Goal: Information Seeking & Learning: Learn about a topic

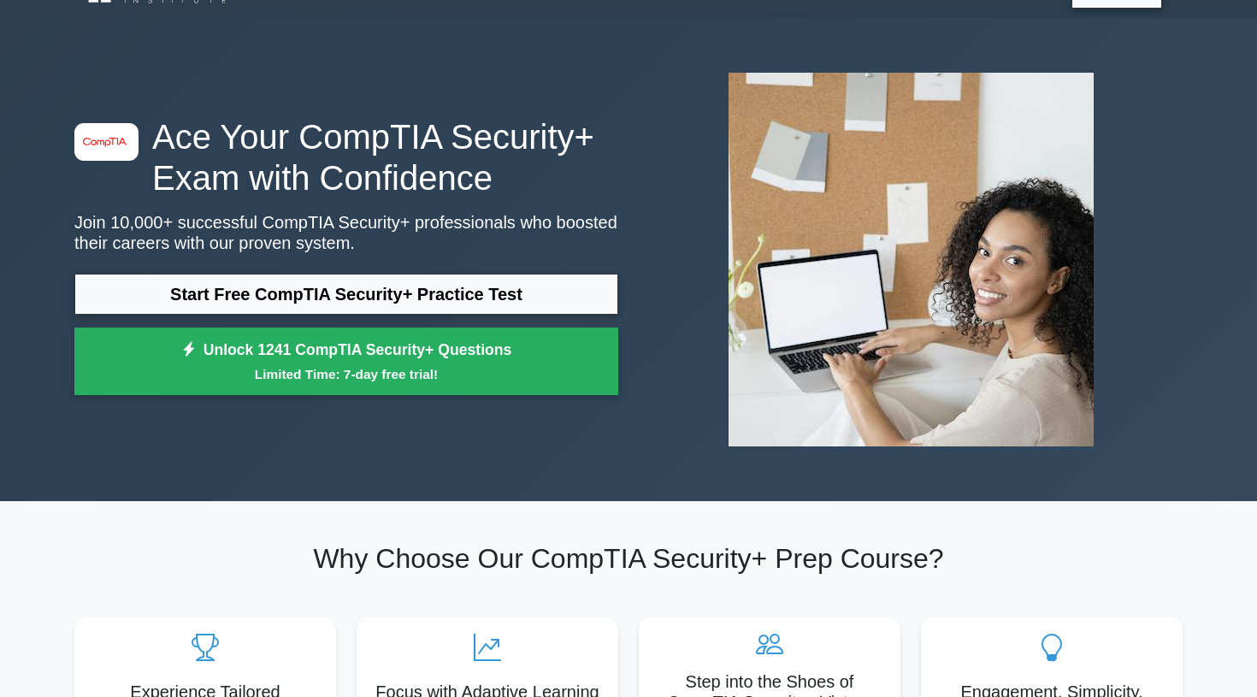
scroll to position [22, 0]
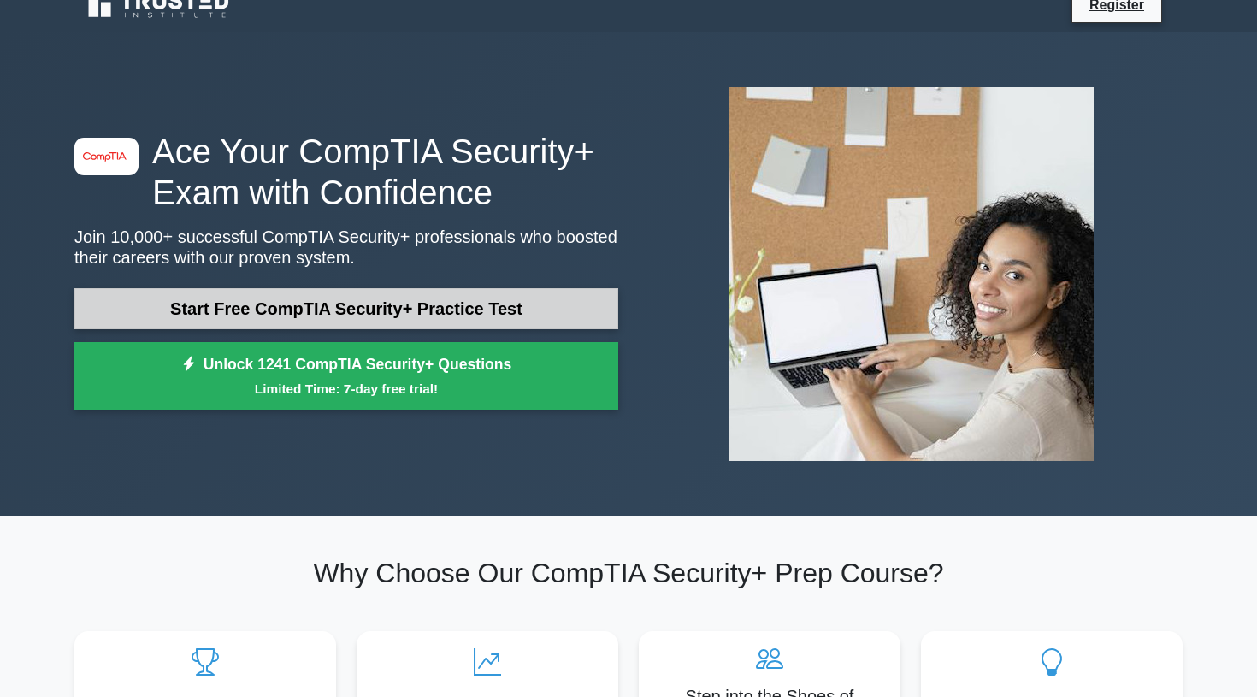
click at [222, 301] on link "Start Free CompTIA Security+ Practice Test" at bounding box center [346, 308] width 544 height 41
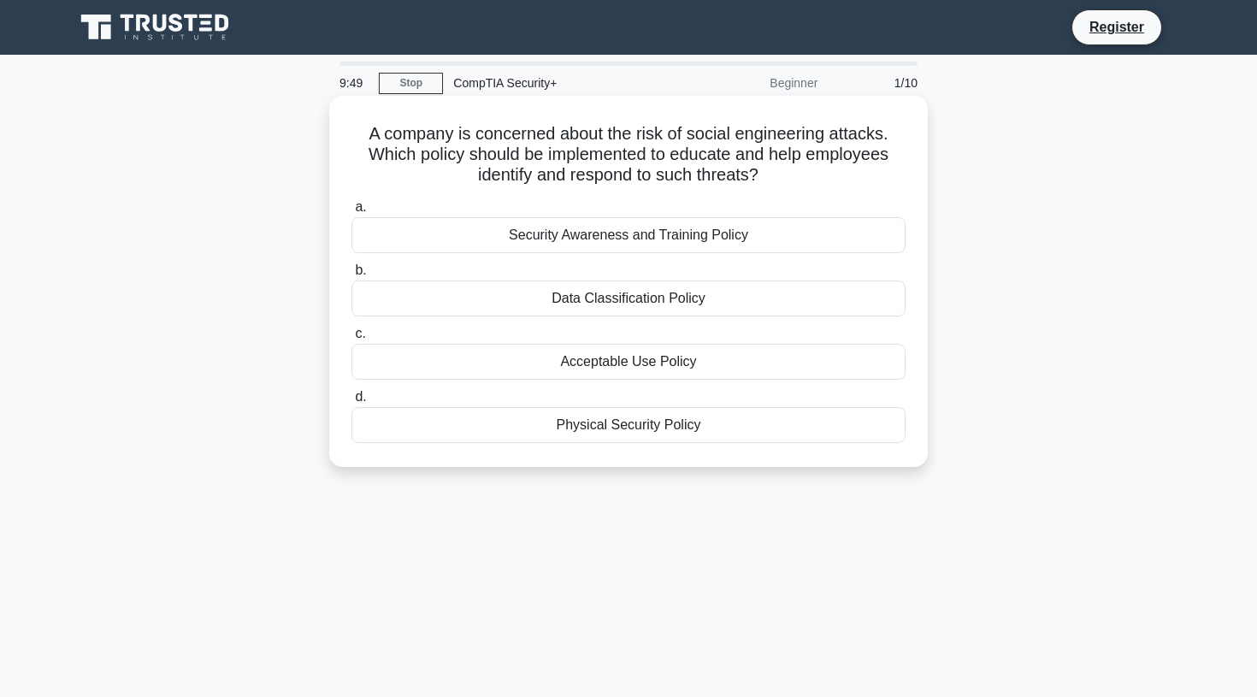
click at [559, 236] on div "Security Awareness and Training Policy" at bounding box center [628, 235] width 554 height 36
click at [351, 213] on input "a. Security Awareness and Training Policy" at bounding box center [351, 207] width 0 height 11
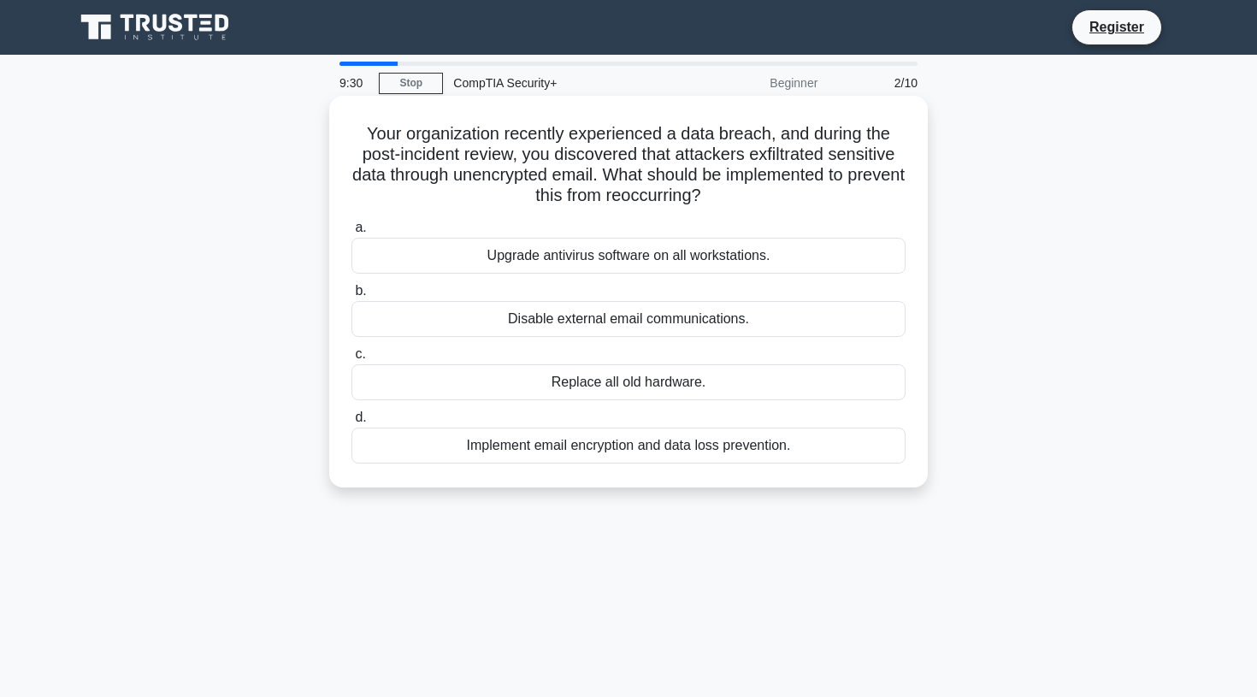
click at [516, 445] on div "Implement email encryption and data loss prevention." at bounding box center [628, 446] width 554 height 36
click at [351, 423] on input "d. Implement email encryption and data loss prevention." at bounding box center [351, 417] width 0 height 11
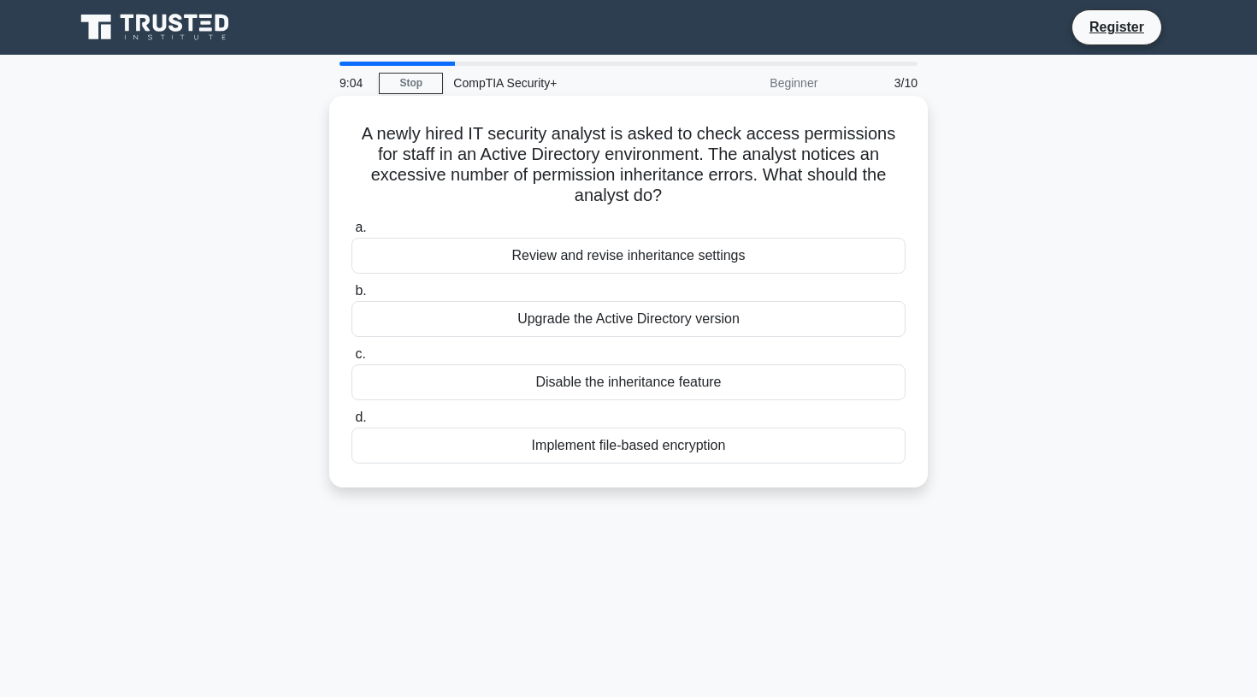
click at [572, 238] on div "Review and revise inheritance settings" at bounding box center [628, 256] width 554 height 36
click at [351, 227] on input "a. Review and revise inheritance settings" at bounding box center [351, 227] width 0 height 11
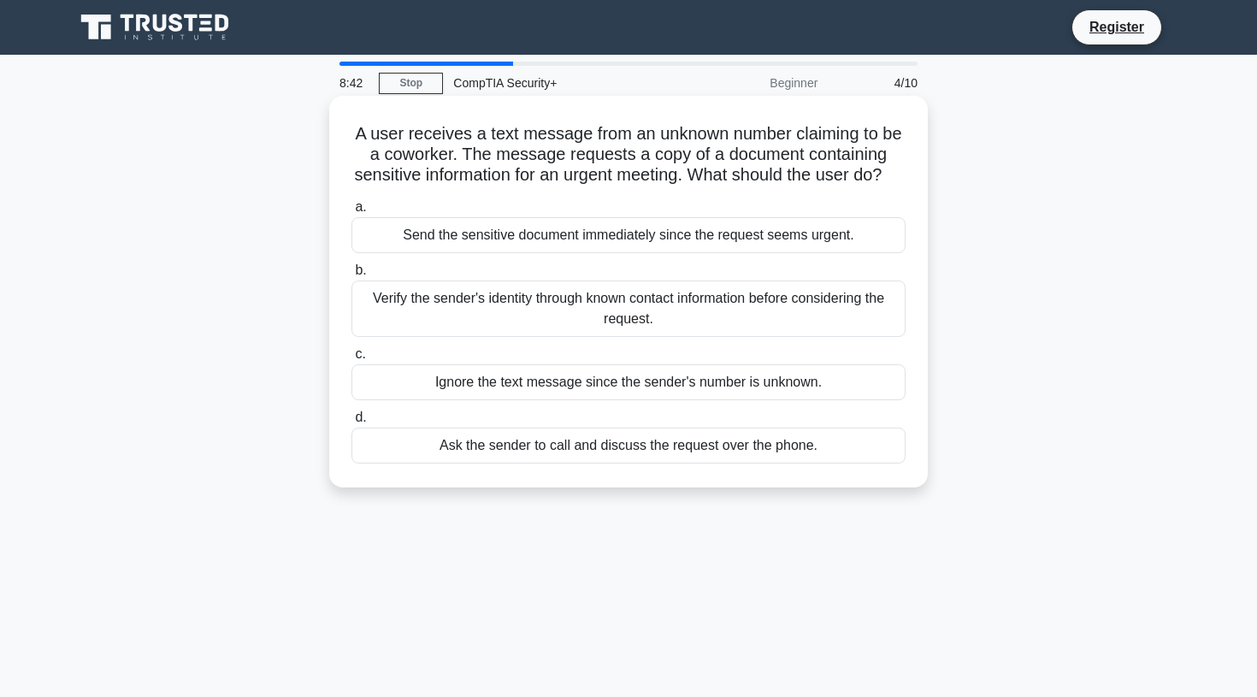
click at [570, 325] on div "Verify the sender's identity through known contact information before consideri…" at bounding box center [628, 308] width 554 height 56
click at [351, 276] on input "b. Verify the sender's identity through known contact information before consid…" at bounding box center [351, 270] width 0 height 11
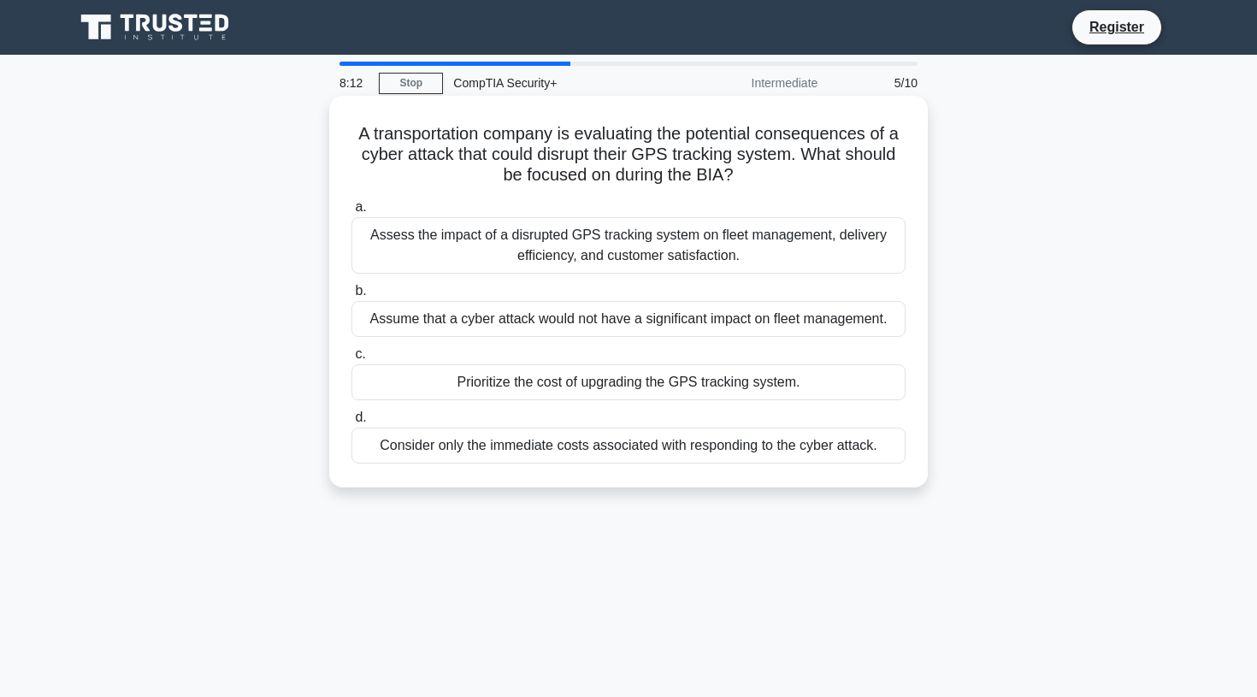
click at [561, 252] on div "Assess the impact of a disrupted GPS tracking system on fleet management, deliv…" at bounding box center [628, 245] width 554 height 56
click at [351, 213] on input "a. Assess the impact of a disrupted GPS tracking system on fleet management, de…" at bounding box center [351, 207] width 0 height 11
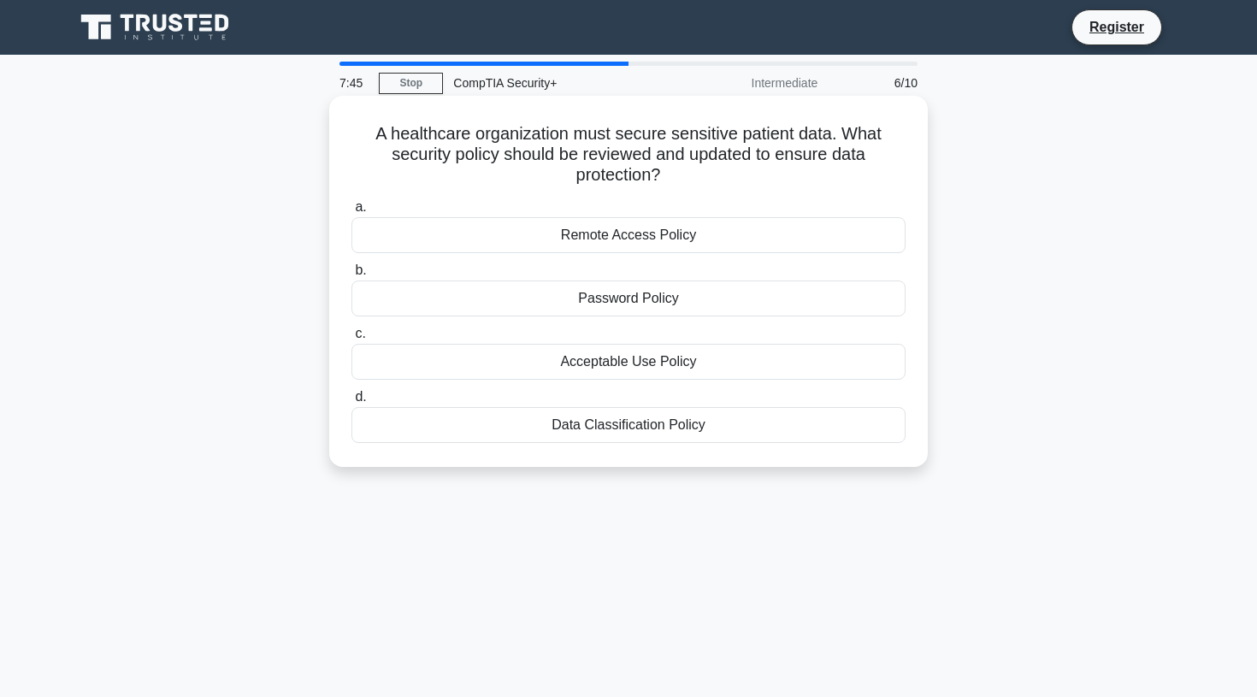
click at [625, 432] on div "Data Classification Policy" at bounding box center [628, 425] width 554 height 36
click at [351, 403] on input "d. Data Classification Policy" at bounding box center [351, 397] width 0 height 11
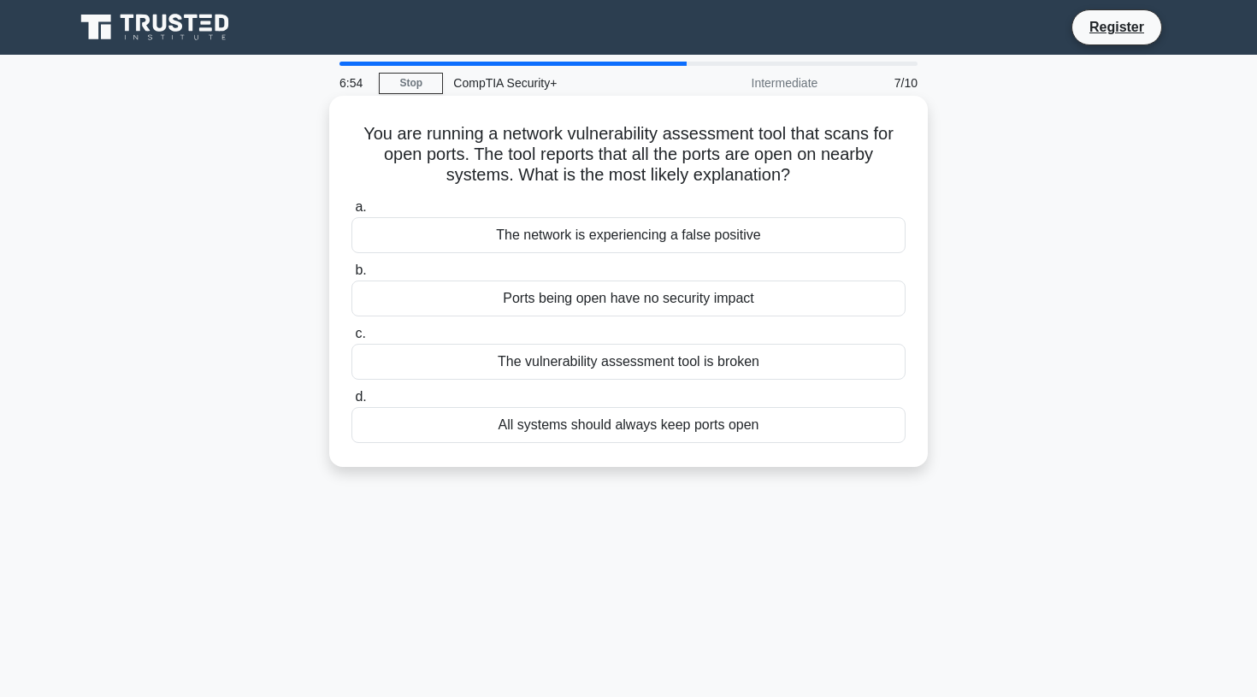
click at [634, 239] on div "The network is experiencing a false positive" at bounding box center [628, 235] width 554 height 36
click at [351, 213] on input "a. The network is experiencing a false positive" at bounding box center [351, 207] width 0 height 11
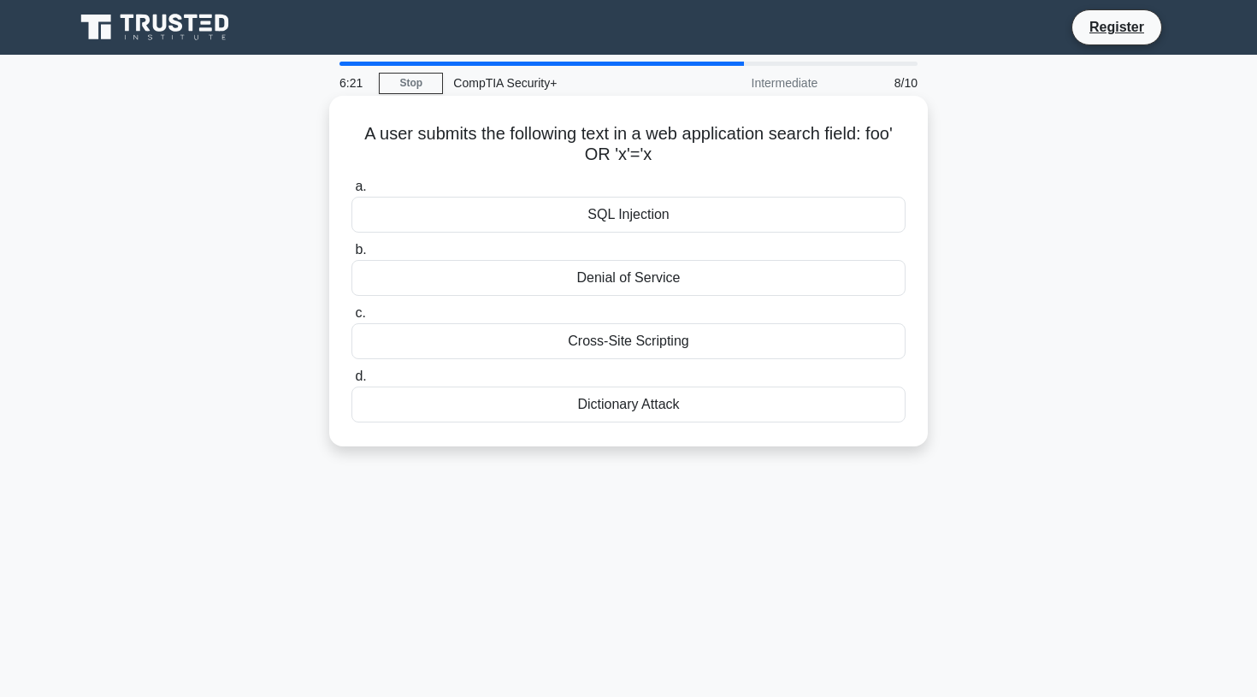
click at [599, 215] on div "SQL Injection" at bounding box center [628, 215] width 554 height 36
click at [351, 192] on input "a. SQL Injection" at bounding box center [351, 186] width 0 height 11
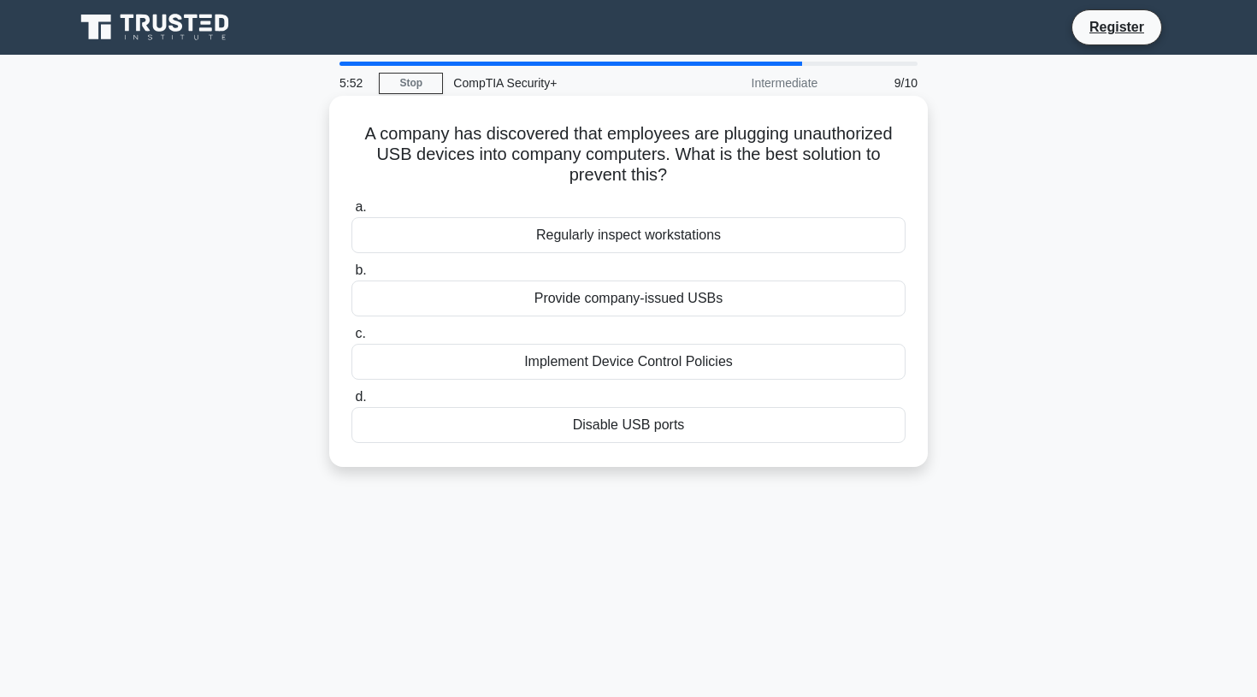
click at [604, 365] on div "Implement Device Control Policies" at bounding box center [628, 362] width 554 height 36
click at [351, 339] on input "c. Implement Device Control Policies" at bounding box center [351, 333] width 0 height 11
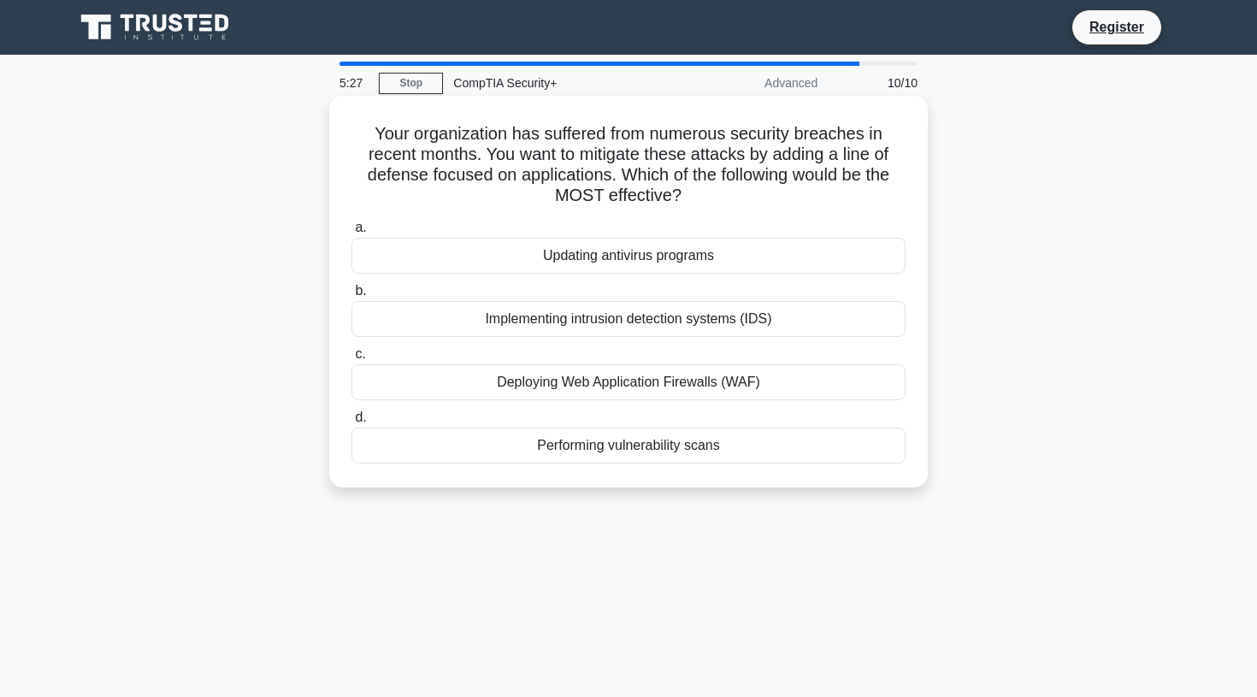
click at [596, 383] on div "Deploying Web Application Firewalls (WAF)" at bounding box center [628, 382] width 554 height 36
click at [351, 360] on input "c. Deploying Web Application Firewalls (WAF)" at bounding box center [351, 354] width 0 height 11
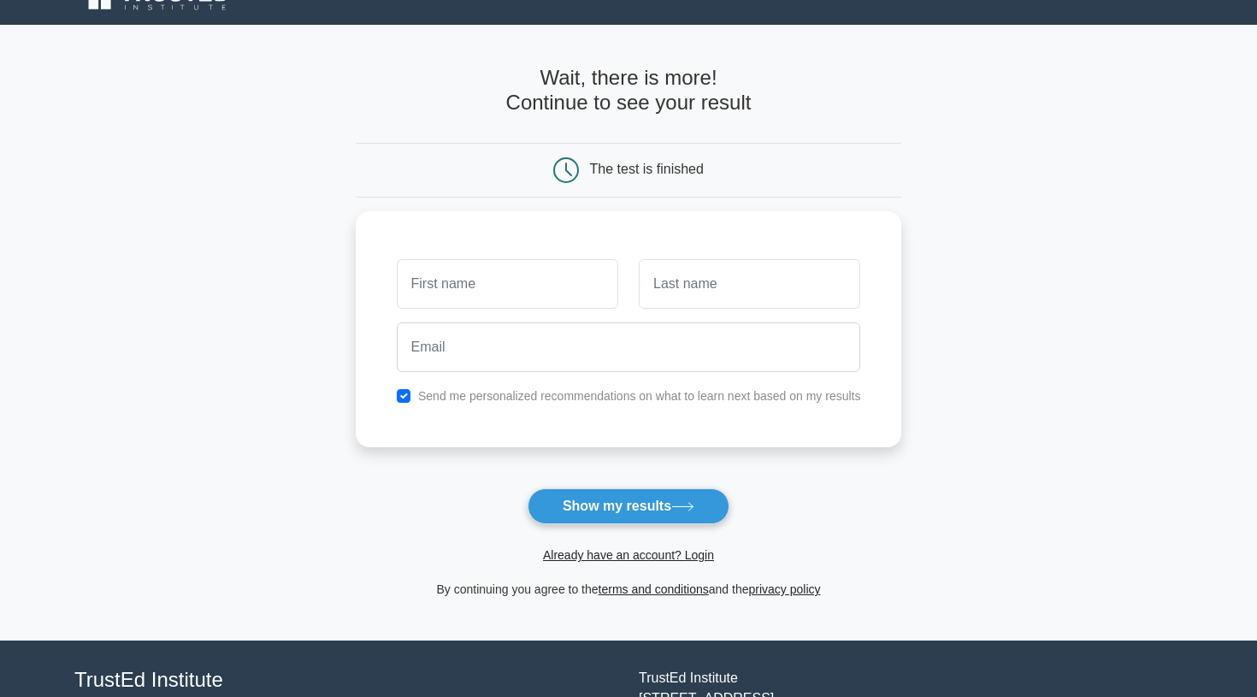
scroll to position [35, 0]
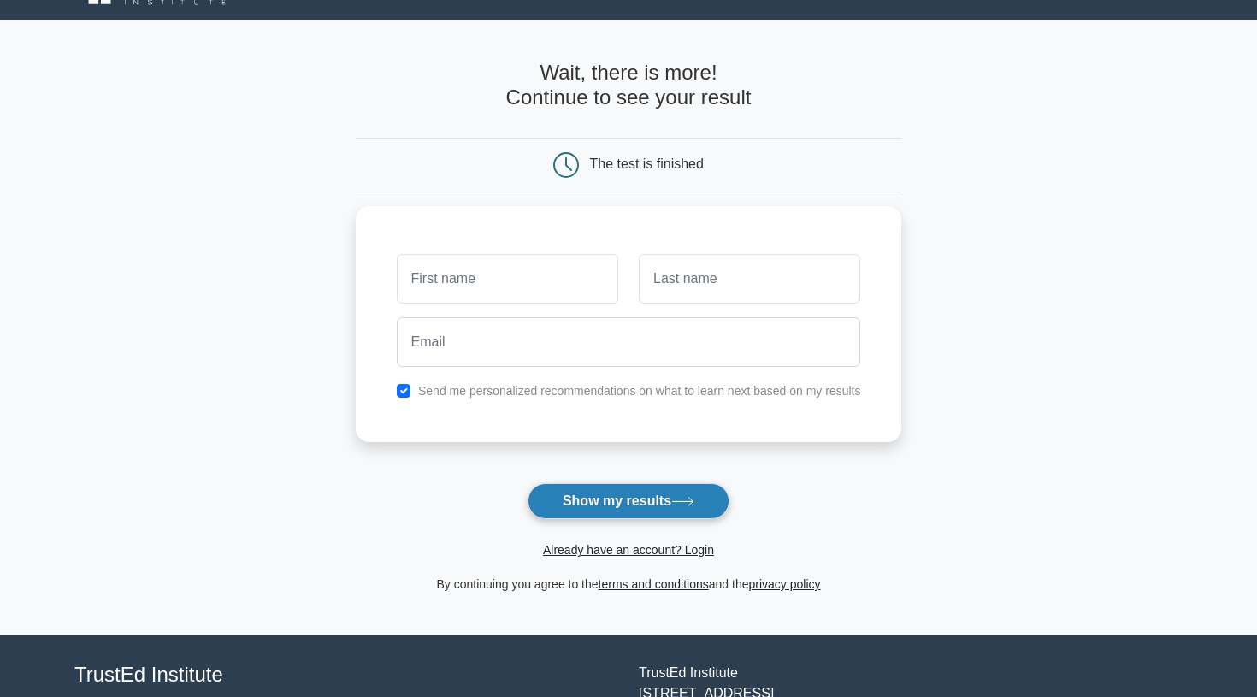
click at [590, 498] on button "Show my results" at bounding box center [629, 501] width 202 height 36
click at [581, 493] on button "Show my results" at bounding box center [629, 501] width 202 height 36
click at [241, 239] on main "Wait, there is more! Continue to see your result The test is finished and the" at bounding box center [628, 328] width 1257 height 616
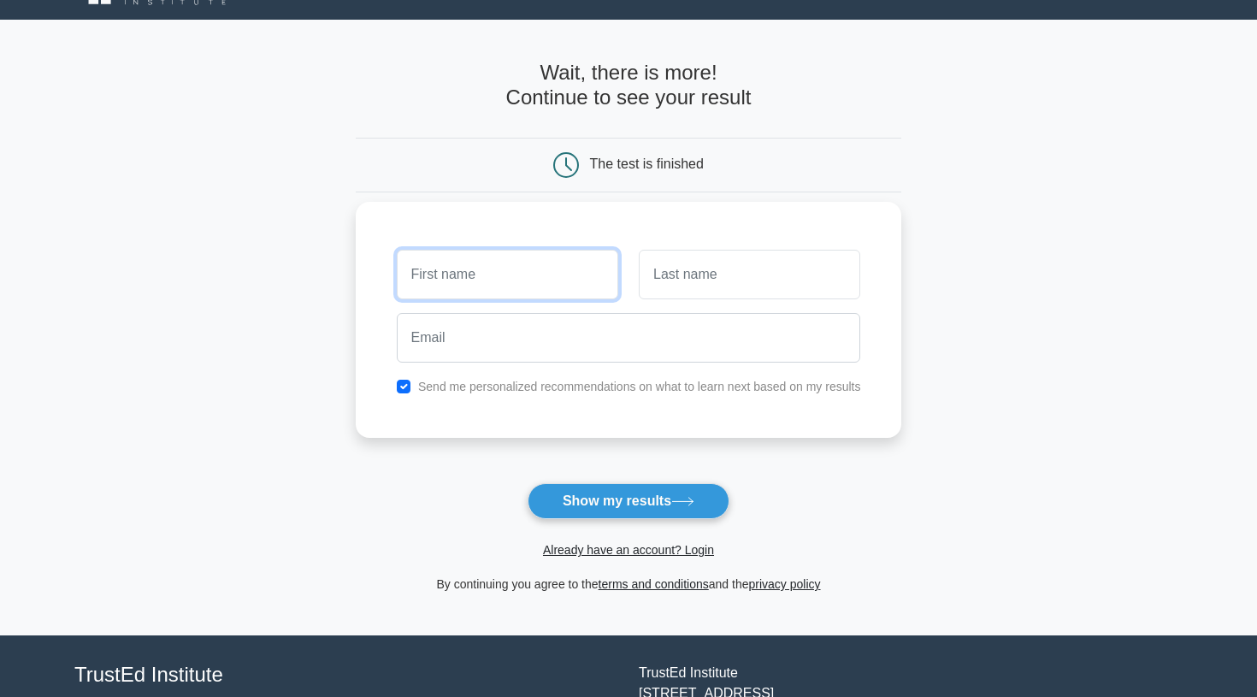
click at [427, 280] on input "text" at bounding box center [507, 275] width 221 height 50
type input "[PERSON_NAME]"
type input "s"
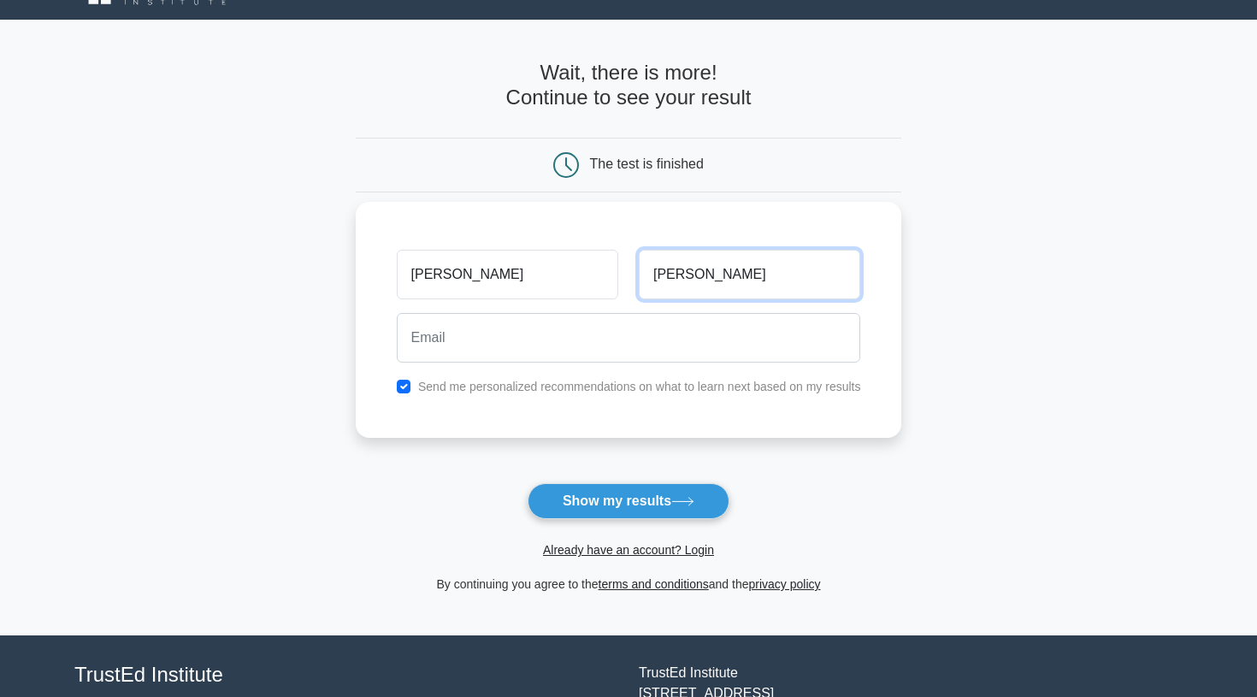
type input "Slagle"
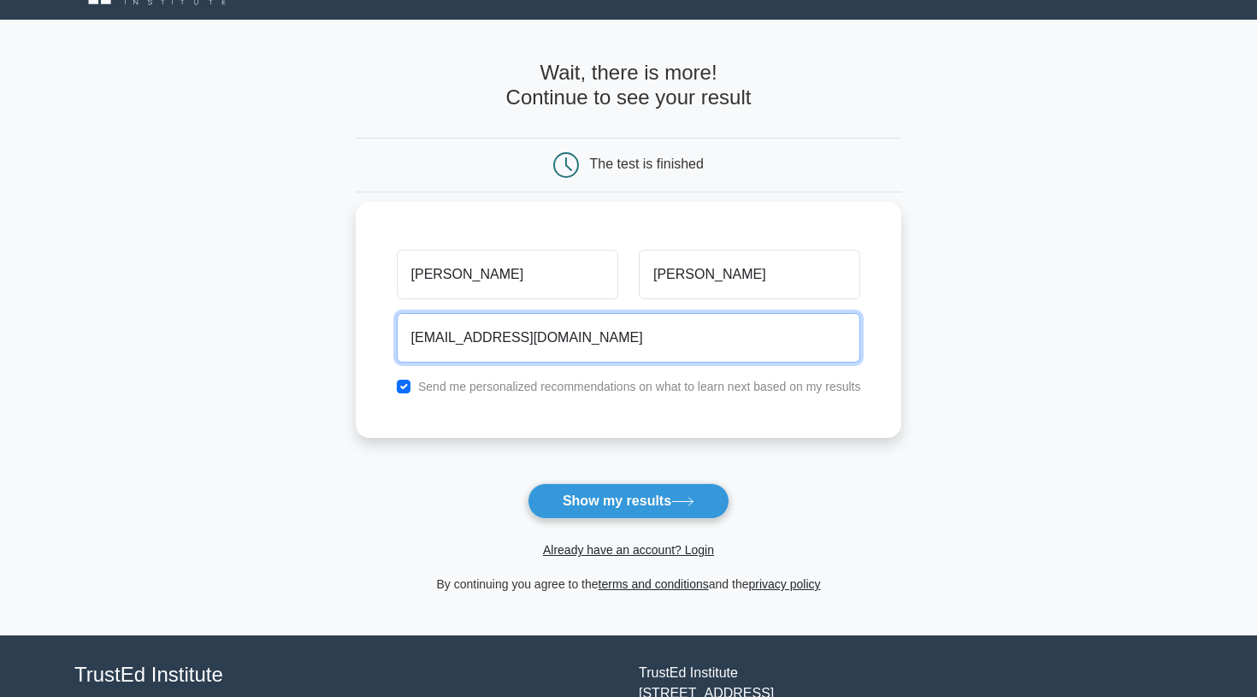
type input "spike731@gmail.com"
click at [628, 500] on button "Show my results" at bounding box center [629, 501] width 202 height 36
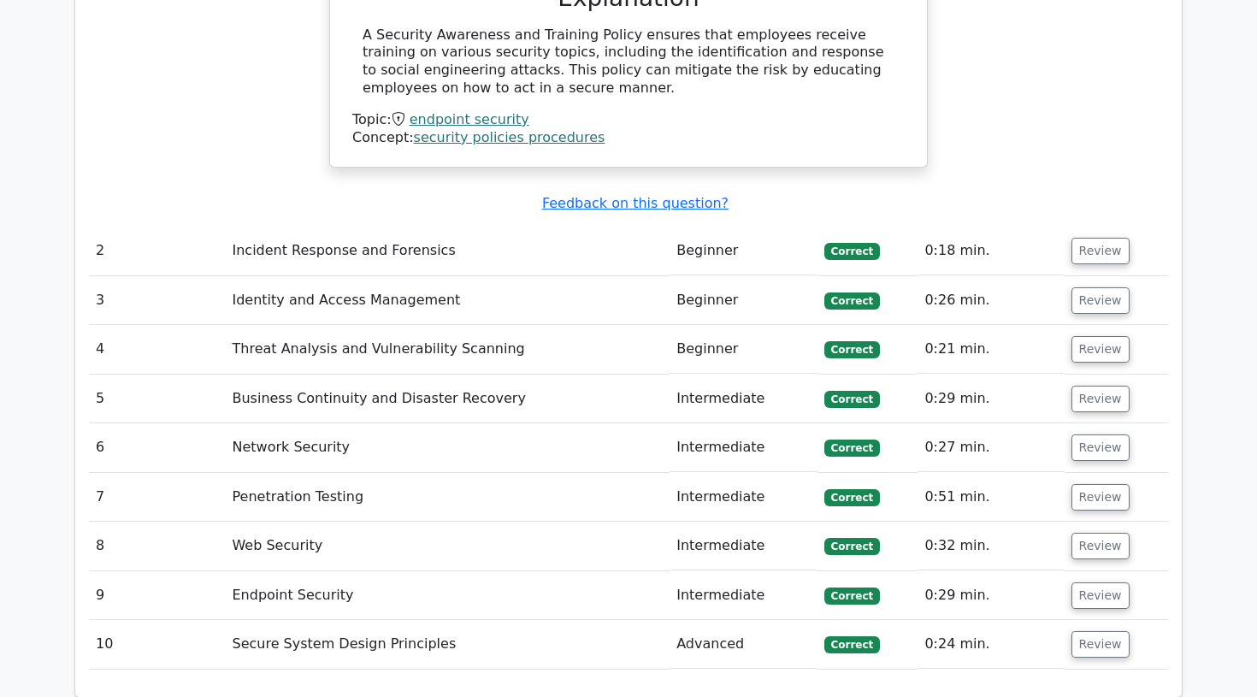
scroll to position [1917, 0]
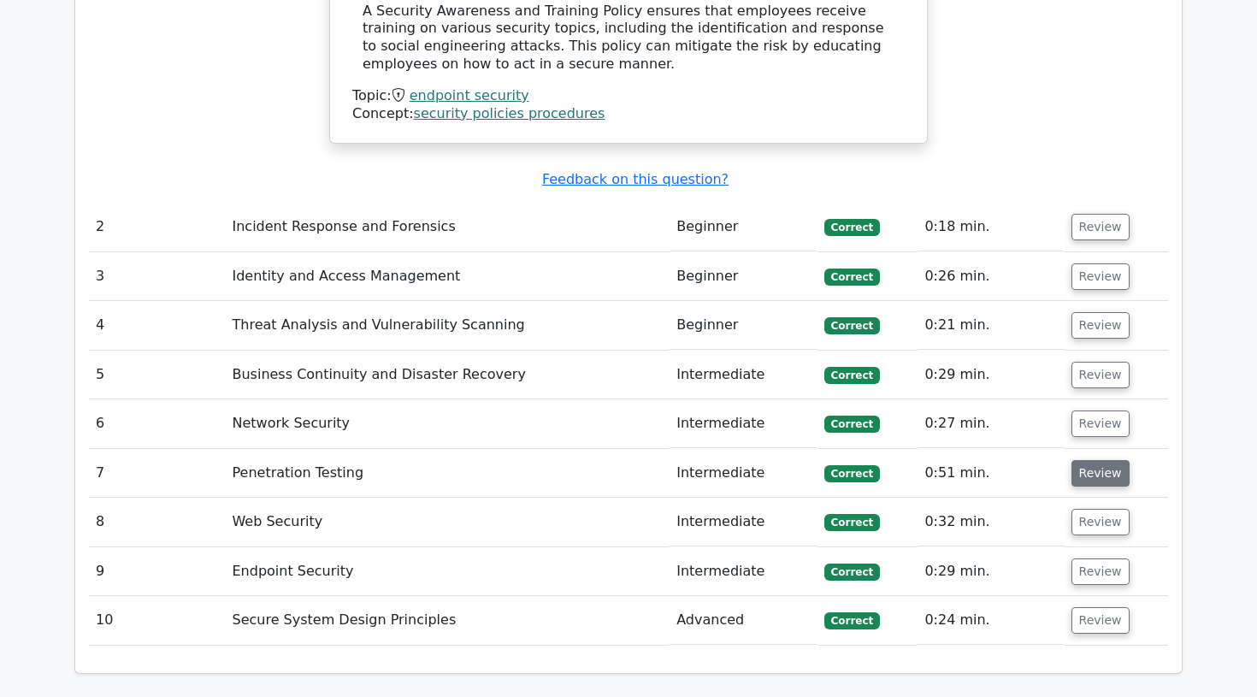
click at [1071, 460] on button "Review" at bounding box center [1100, 473] width 58 height 27
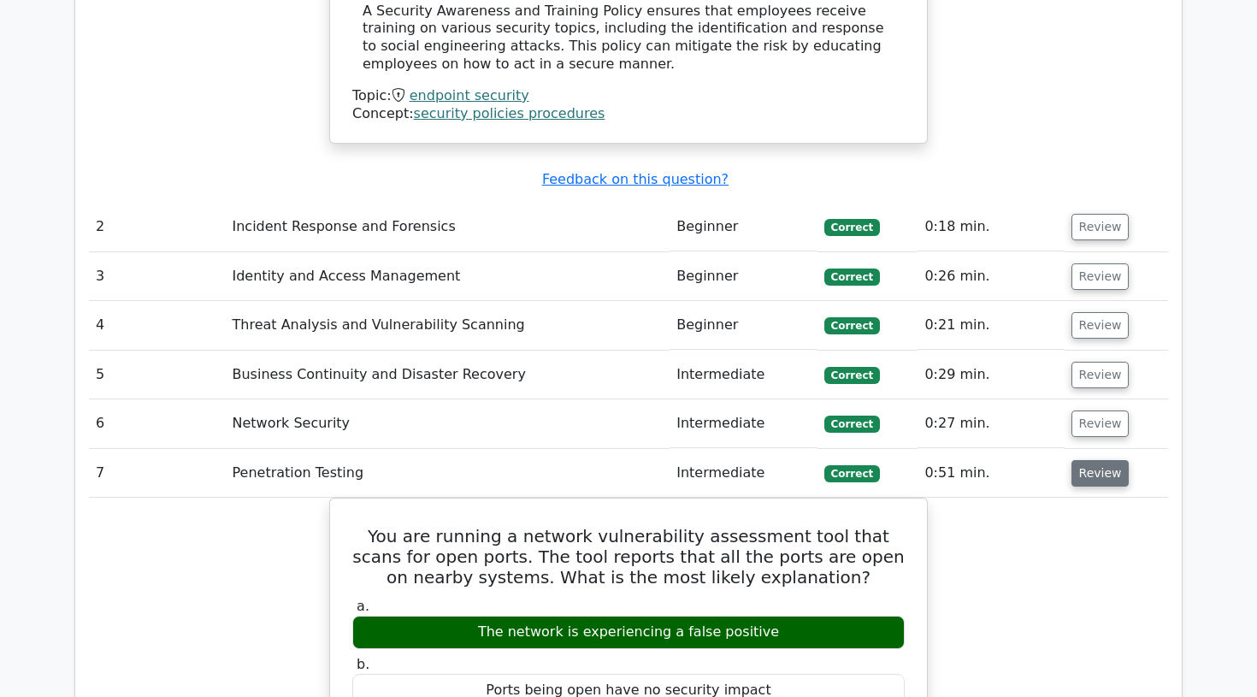
click at [1071, 460] on button "Review" at bounding box center [1100, 473] width 58 height 27
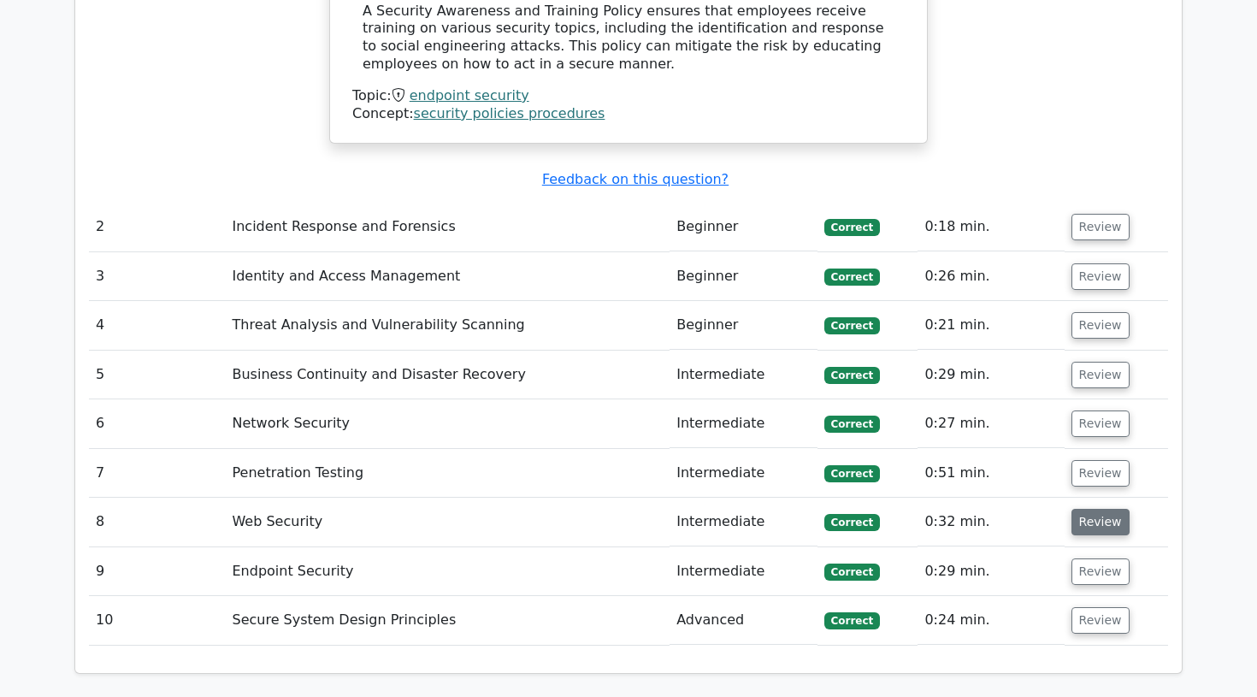
click at [1083, 509] on button "Review" at bounding box center [1100, 522] width 58 height 27
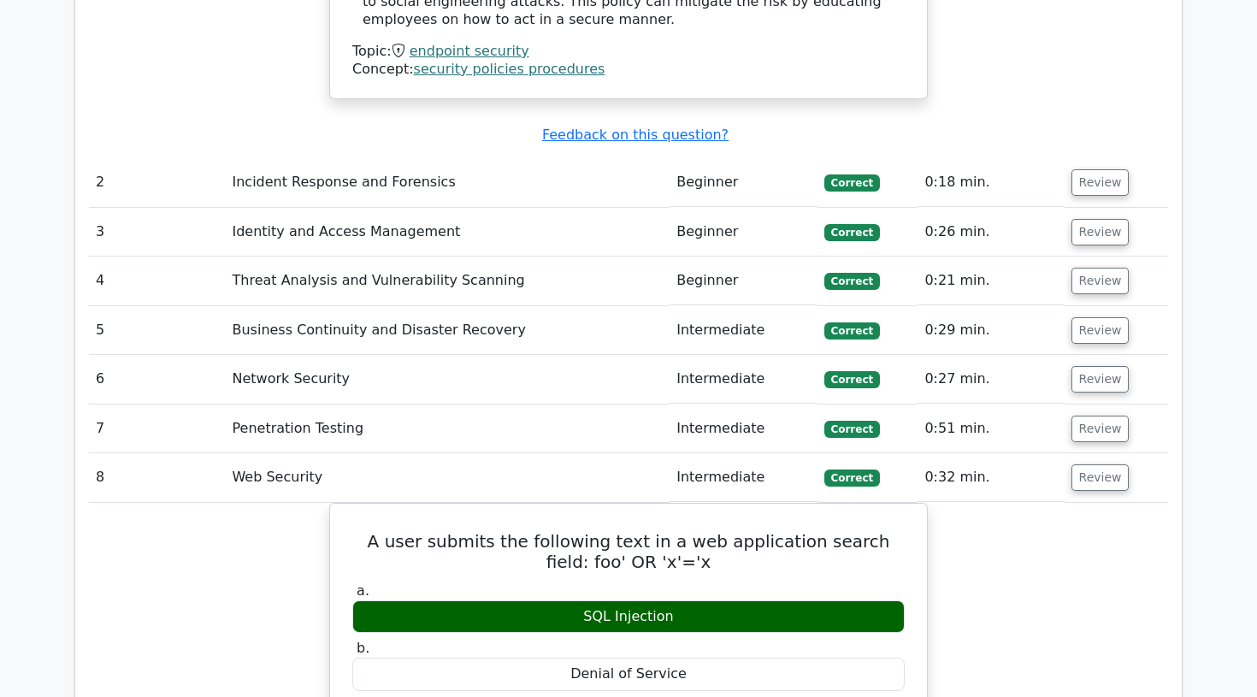
scroll to position [1974, 0]
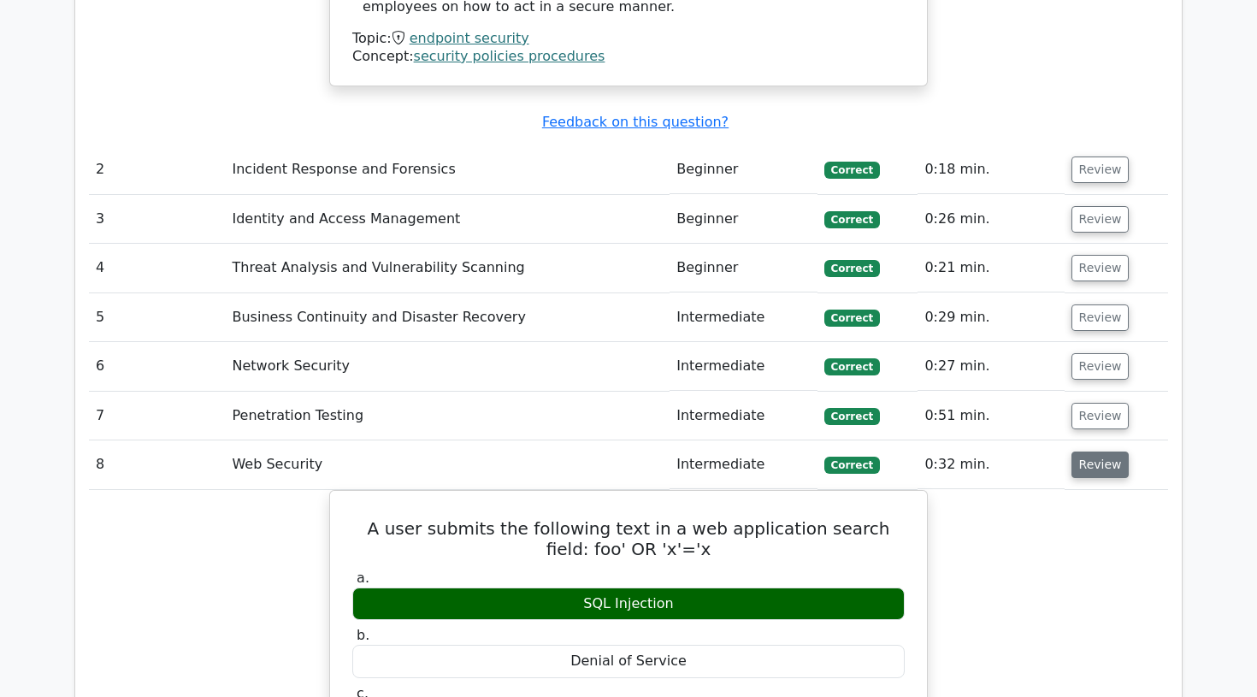
click at [1098, 451] on button "Review" at bounding box center [1100, 464] width 58 height 27
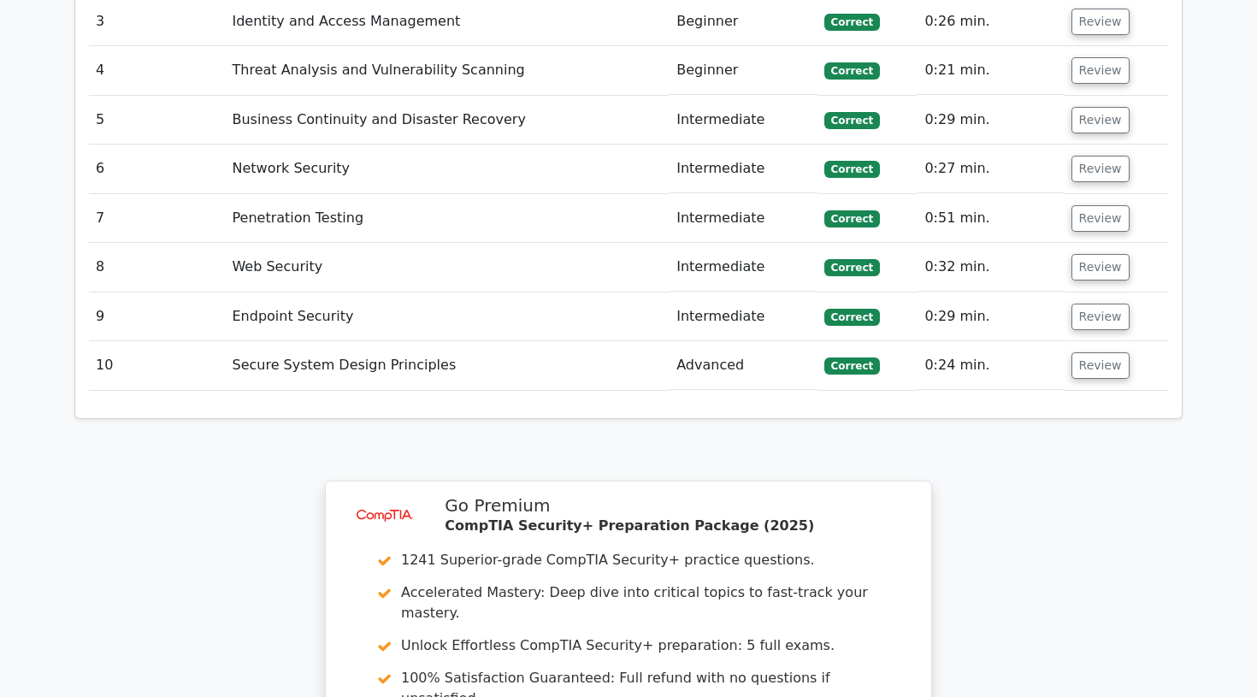
scroll to position [2152, 0]
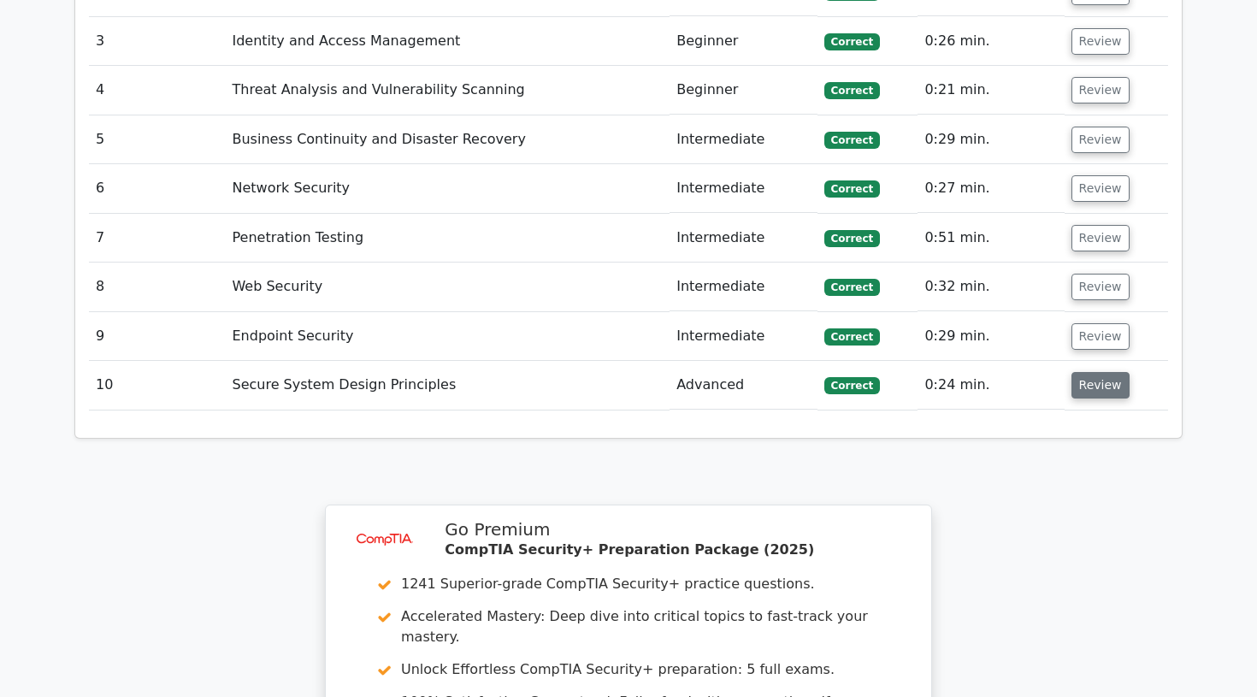
click at [1097, 372] on button "Review" at bounding box center [1100, 385] width 58 height 27
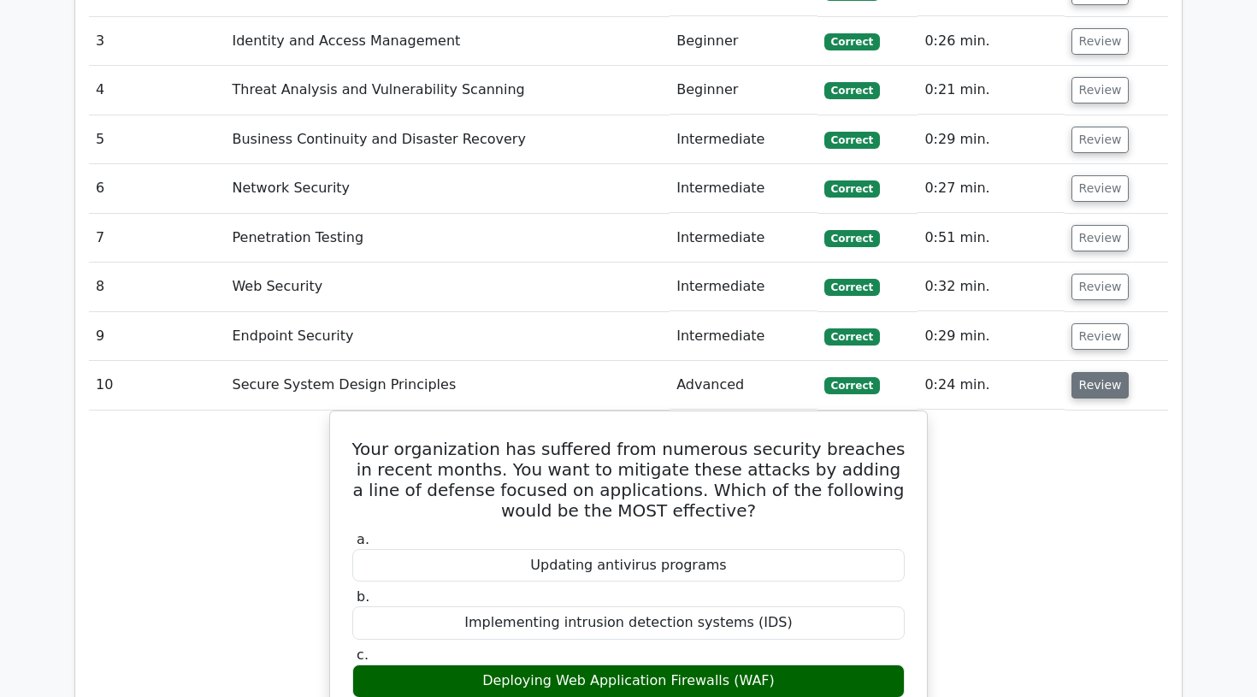
click at [1094, 372] on button "Review" at bounding box center [1100, 385] width 58 height 27
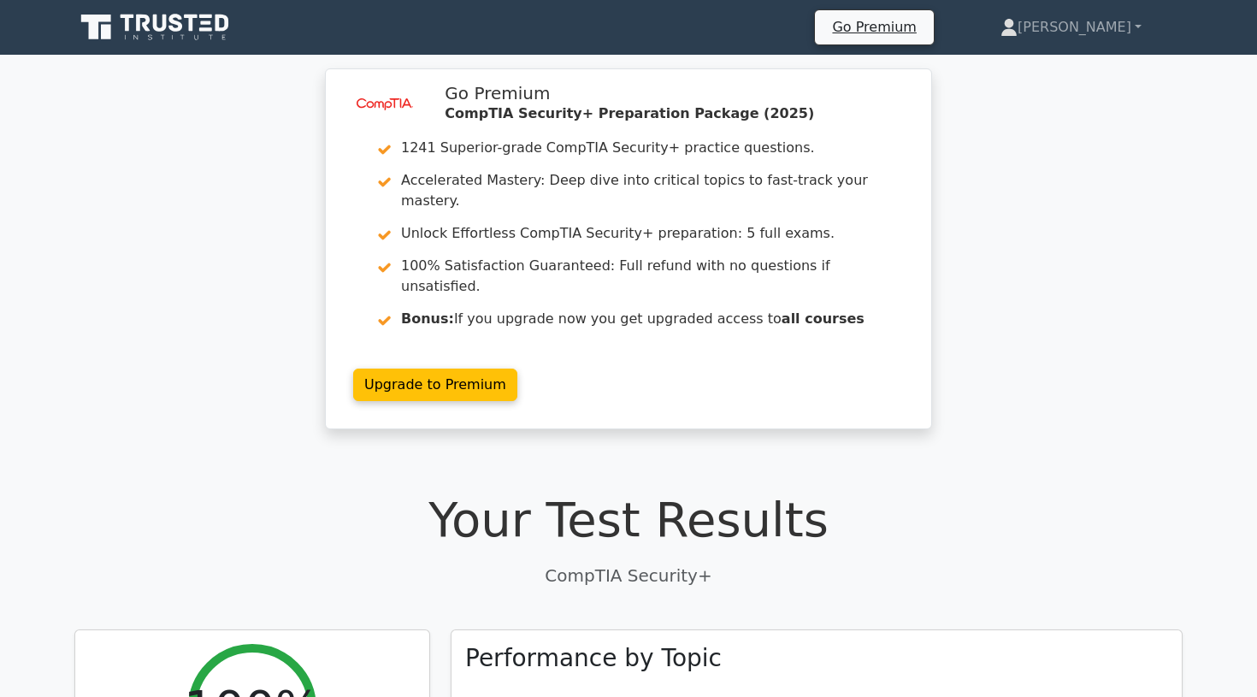
scroll to position [0, 0]
